Goal: Navigation & Orientation: Find specific page/section

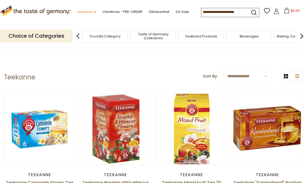
click at [87, 13] on link "Seasons dropdown_arrow" at bounding box center [87, 12] width 18 height 6
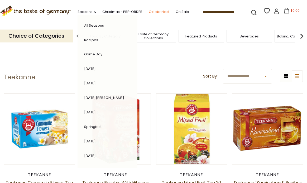
click at [151, 9] on link "Oktoberfest" at bounding box center [159, 12] width 21 height 6
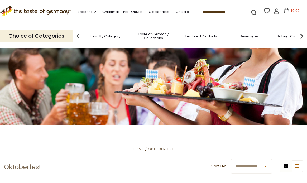
click at [155, 13] on link "Oktoberfest" at bounding box center [159, 12] width 21 height 6
click at [82, 13] on link "Seasons dropdown_arrow" at bounding box center [87, 12] width 18 height 6
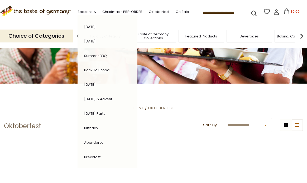
scroll to position [50, 0]
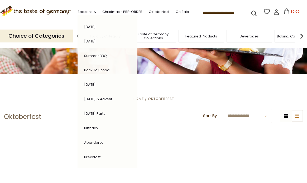
click at [96, 97] on link "[DATE] & Advent" at bounding box center [98, 99] width 28 height 5
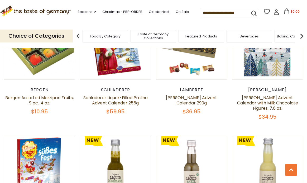
scroll to position [650, 0]
